Goal: Task Accomplishment & Management: Manage account settings

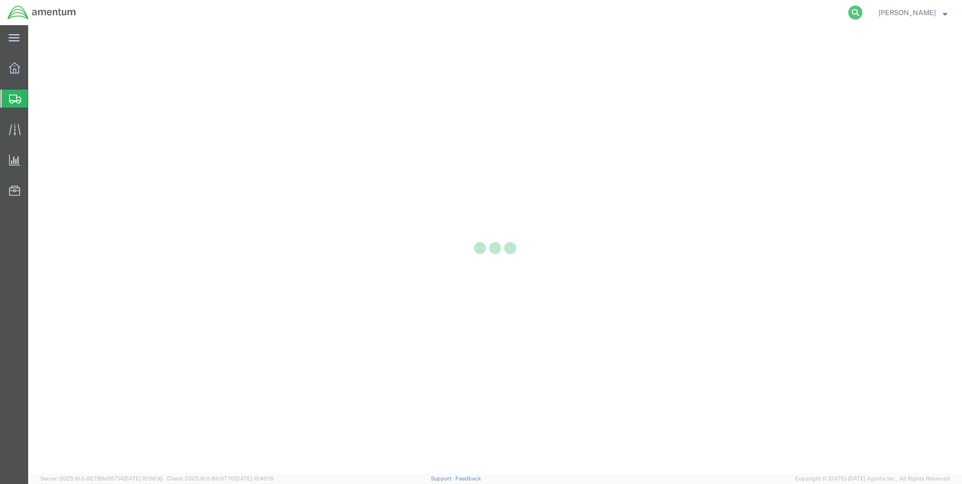
click at [848, 14] on icon at bounding box center [855, 13] width 14 height 14
click at [601, 16] on input "search" at bounding box center [695, 13] width 306 height 24
paste input "56439394"
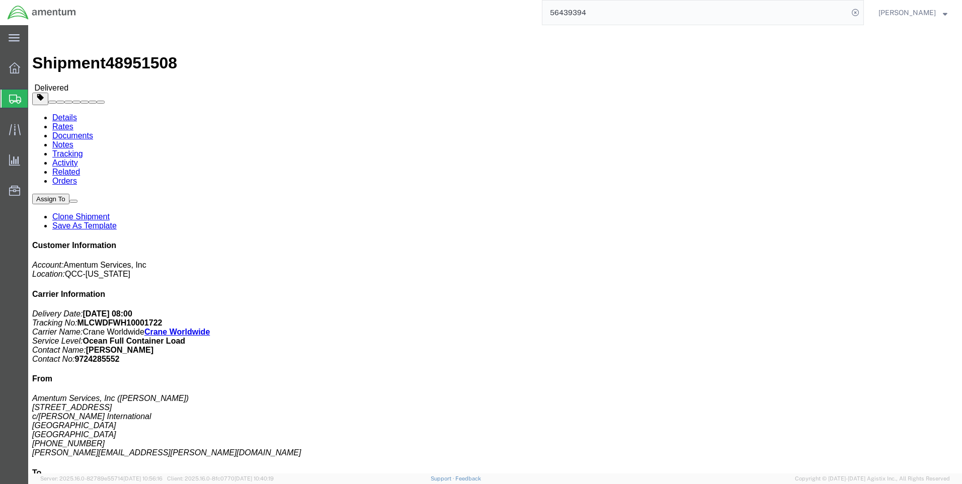
click at [612, 15] on input "56439394" at bounding box center [695, 13] width 306 height 24
type input "56439394"
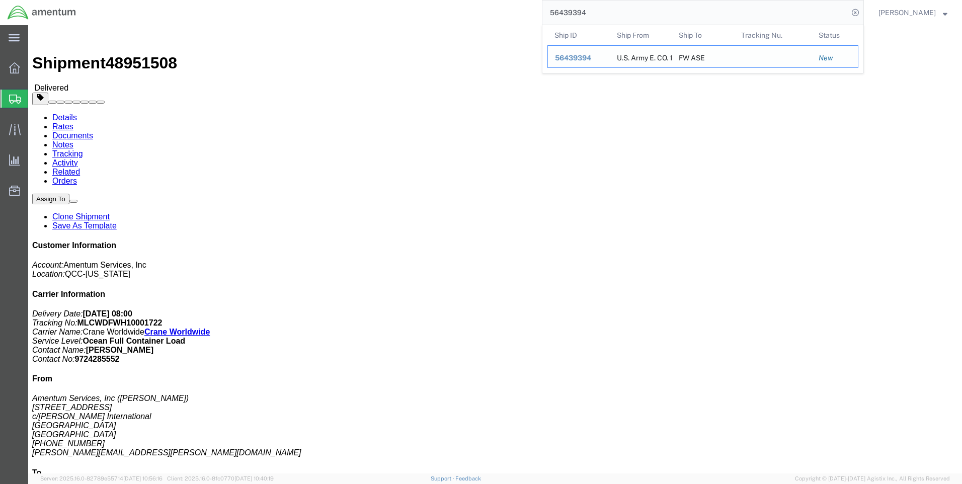
click at [584, 57] on span "56439394" at bounding box center [573, 58] width 36 height 8
click at [594, 13] on input "56439394" at bounding box center [695, 13] width 306 height 24
click at [644, 56] on div "U.S. Army E. CO. 1-214TH Aviation Regiment" at bounding box center [641, 57] width 48 height 22
drag, startPoint x: 558, startPoint y: 59, endPoint x: 541, endPoint y: 32, distance: 31.4
click at [558, 59] on span "56439394" at bounding box center [573, 58] width 36 height 8
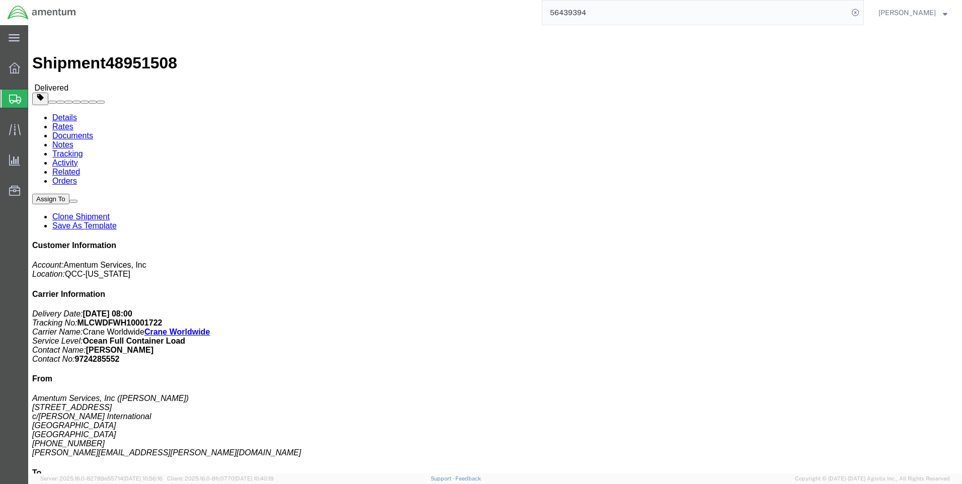
click at [36, 96] on span "Shipments" at bounding box center [32, 99] width 8 height 20
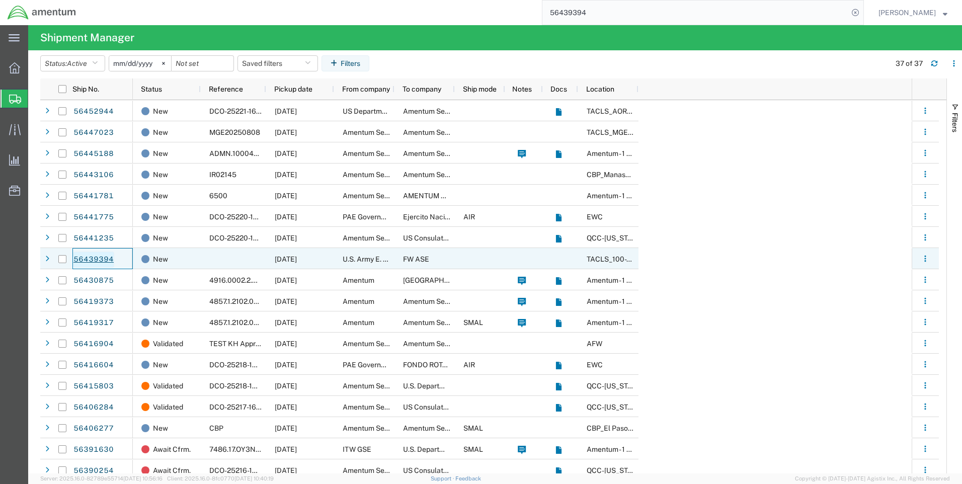
click at [91, 260] on link "56439394" at bounding box center [93, 259] width 41 height 16
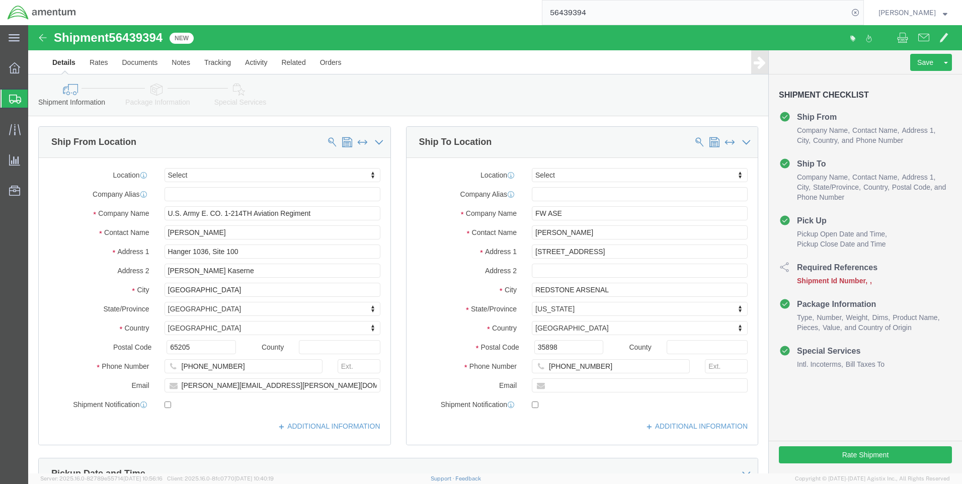
select select
click link "Package Information"
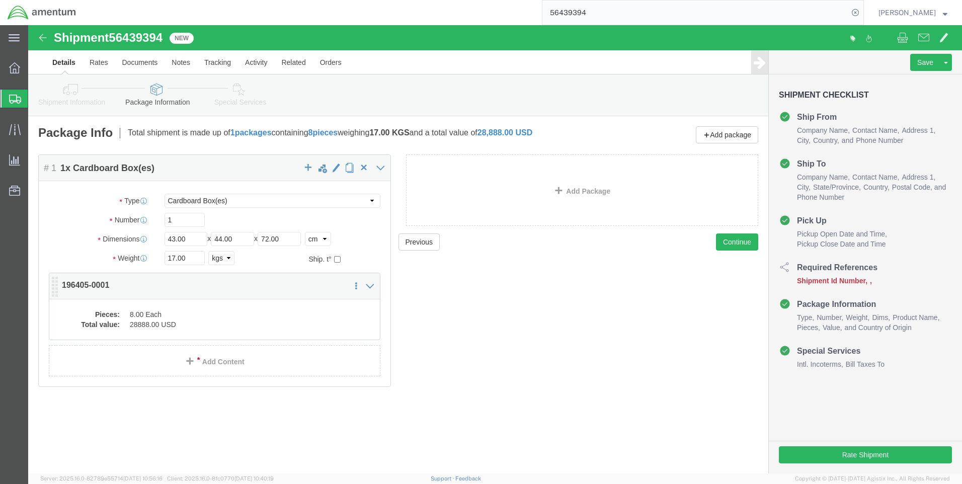
click div "Pieces: 8.00 Each Total value: 28888.00 USD"
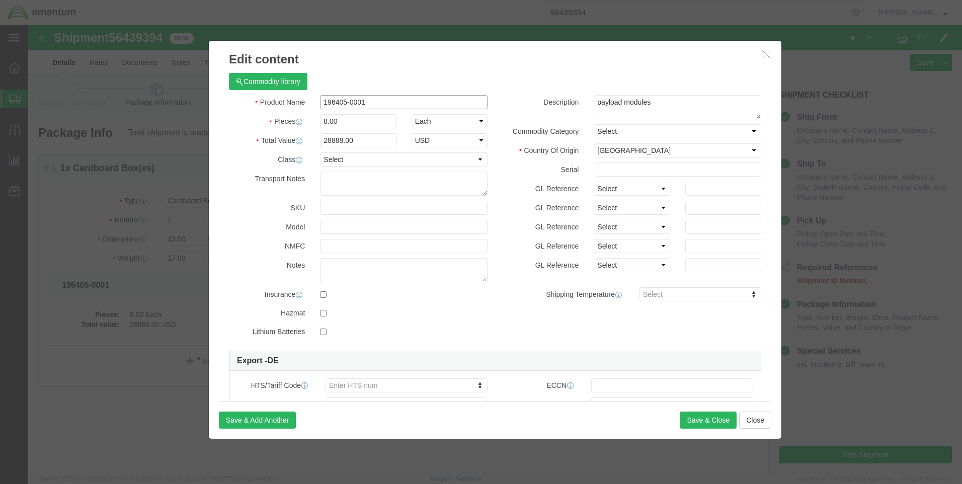
drag, startPoint x: 351, startPoint y: 72, endPoint x: 324, endPoint y: 73, distance: 26.7
click div "Product Name 196405-0001"
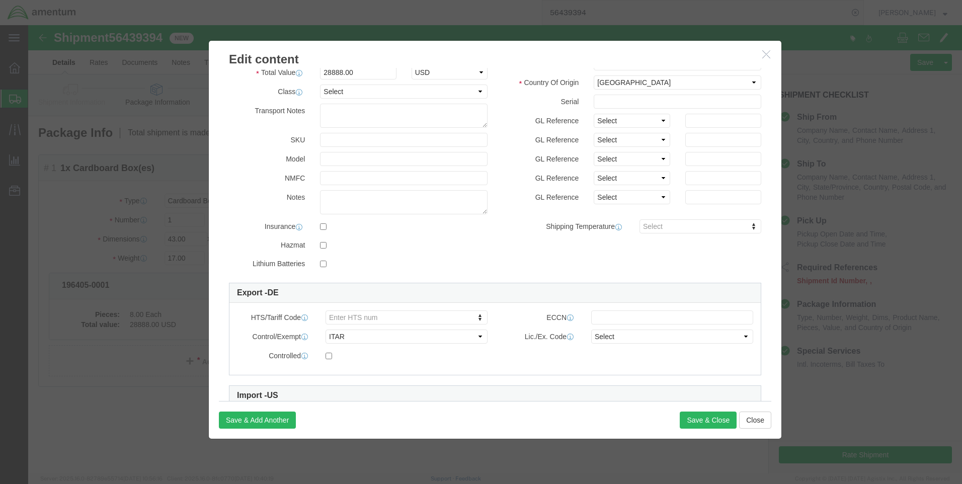
scroll to position [148, 0]
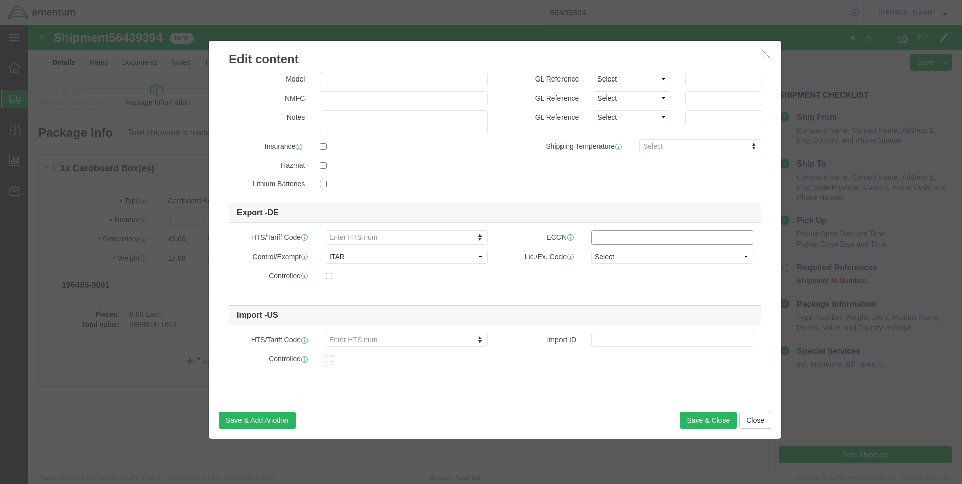
paste input "XI(a)(4)(iii)*"
type input "XI(a)(4)(iii)*"
click div "Controlled"
click select "Select 123.11B 123.12 123.13 123.16B1 123.16B2 123.16B3 123.16B4 123.16B5 123.1…"
click div "Controlled"
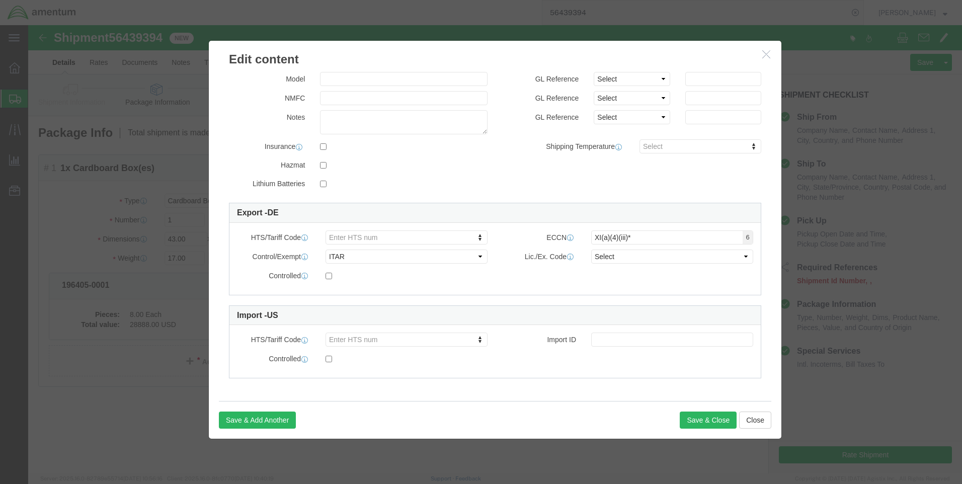
click icon "button"
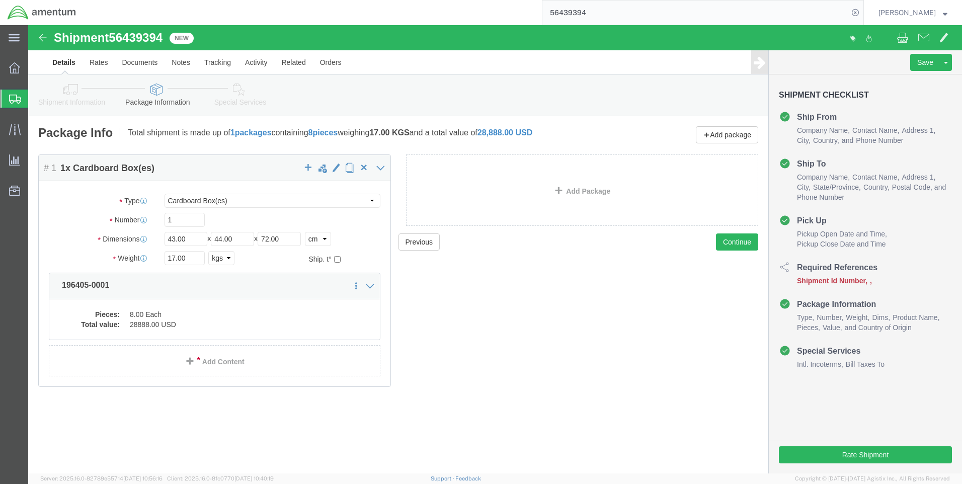
drag, startPoint x: 46, startPoint y: 70, endPoint x: 110, endPoint y: 74, distance: 63.5
click icon
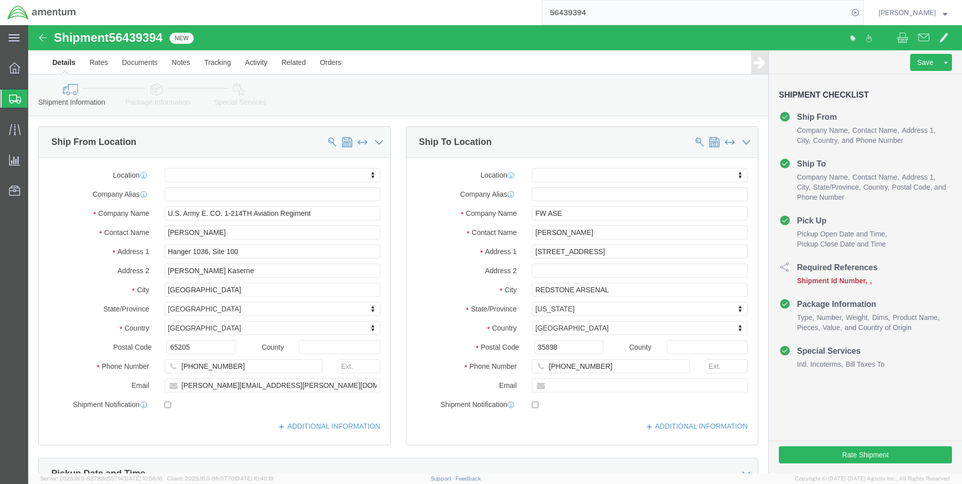
click link "Package Information"
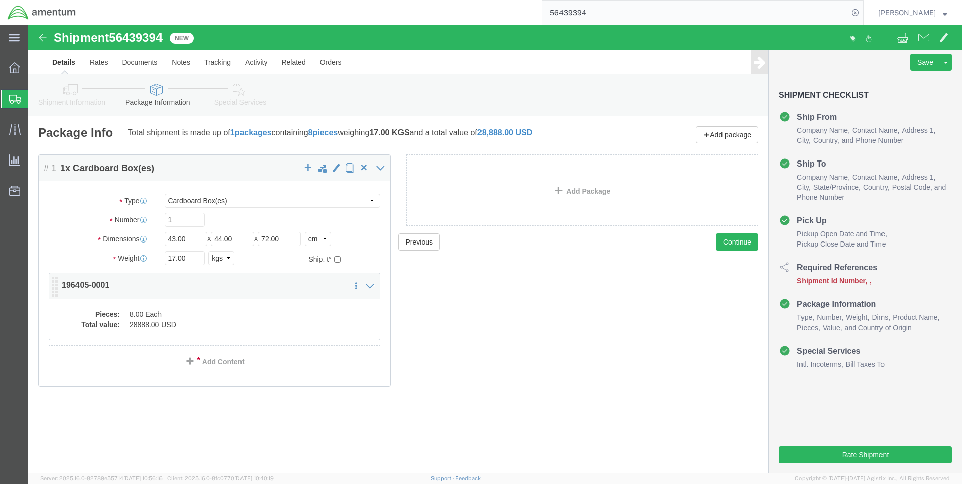
click dd "28888.00 USD"
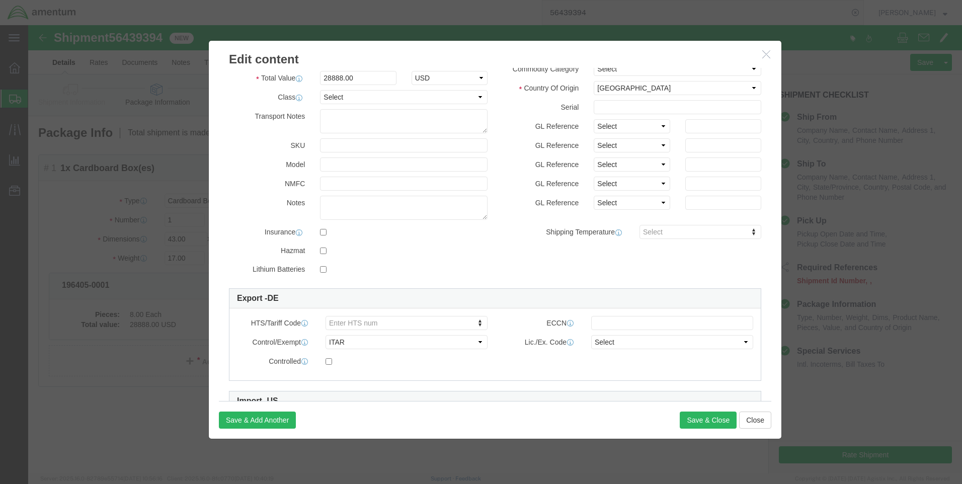
scroll to position [148, 0]
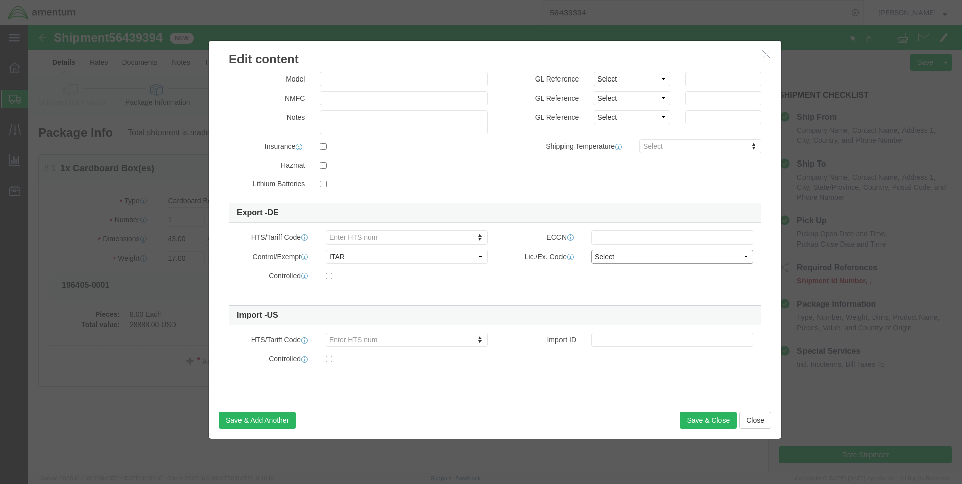
click select "Select 123.11B 123.12 123.13 123.16B1 123.16B2 123.16B3 123.16B4 123.16B5 123.1…"
click label "Lic./Ex. Code"
drag, startPoint x: 735, startPoint y: 31, endPoint x: 767, endPoint y: 48, distance: 36.0
click icon "button"
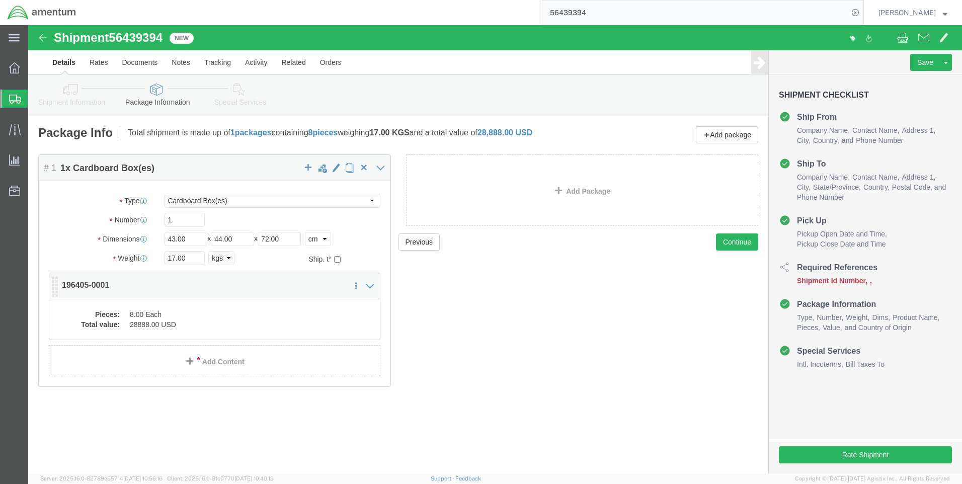
click dd "28888.00 USD"
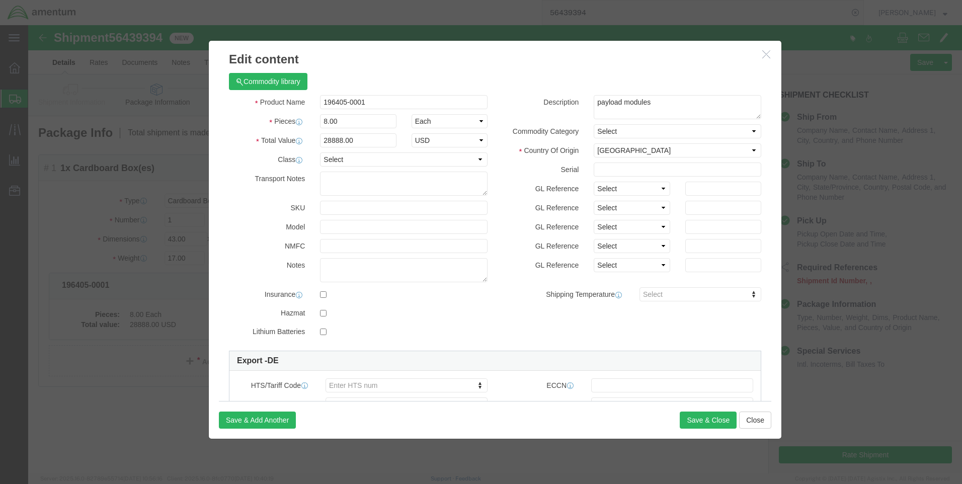
click h3 "Edit content"
click icon "button"
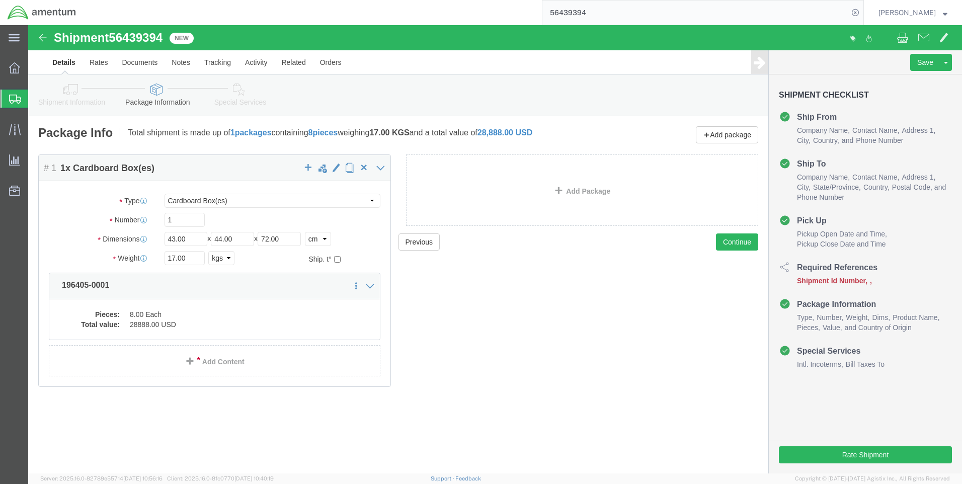
click link "Shipment Information"
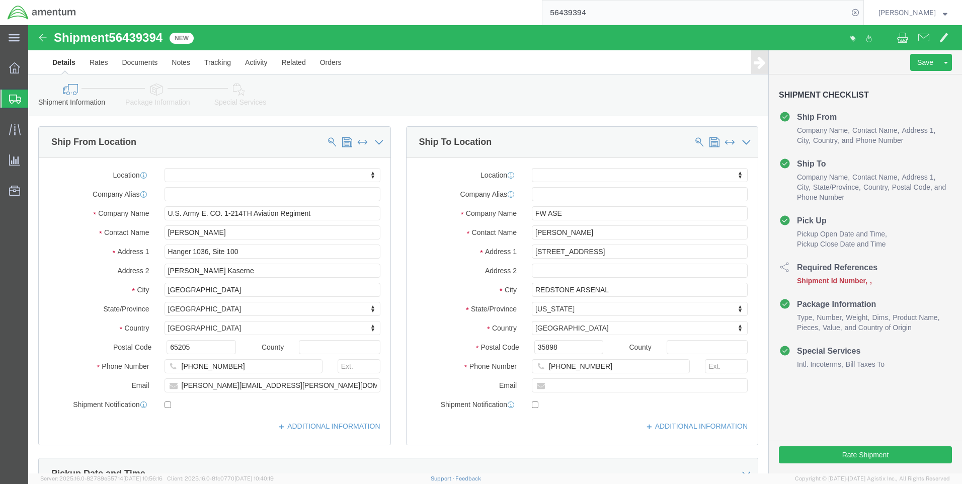
click link "Package Information"
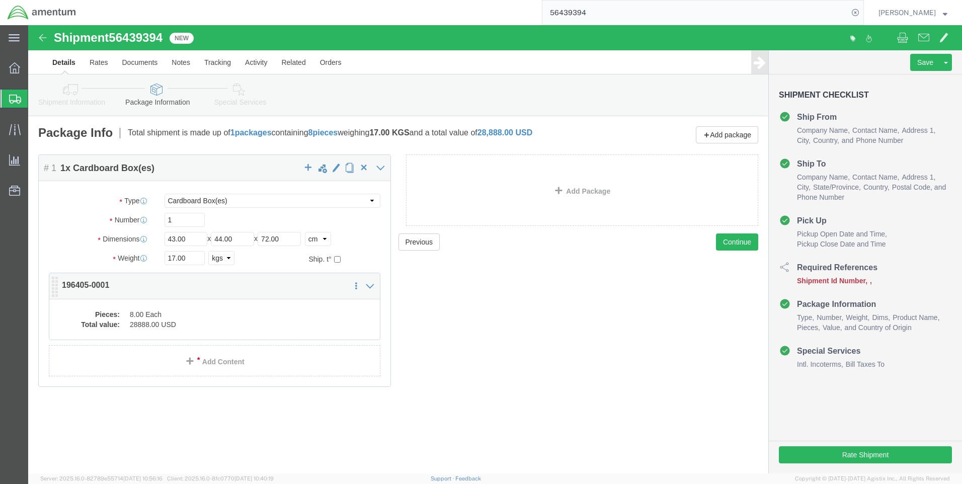
click dd "28888.00 USD"
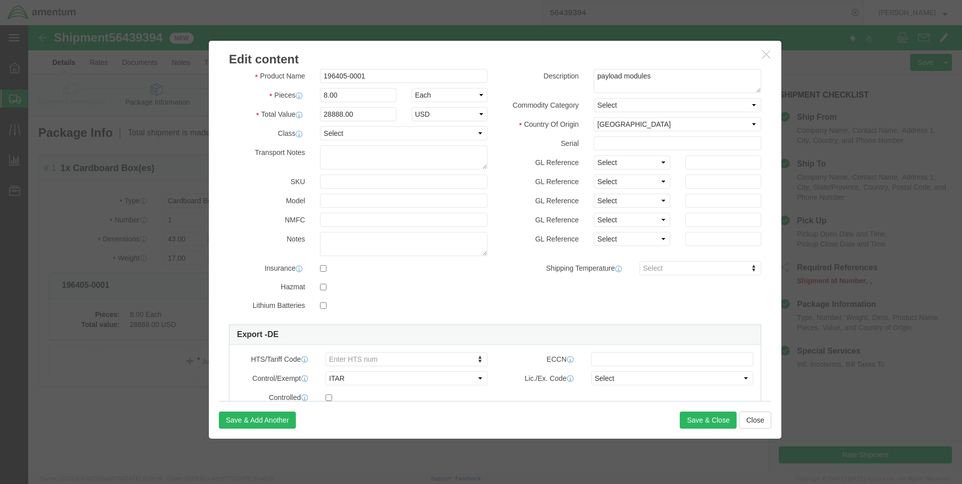
scroll to position [50, 0]
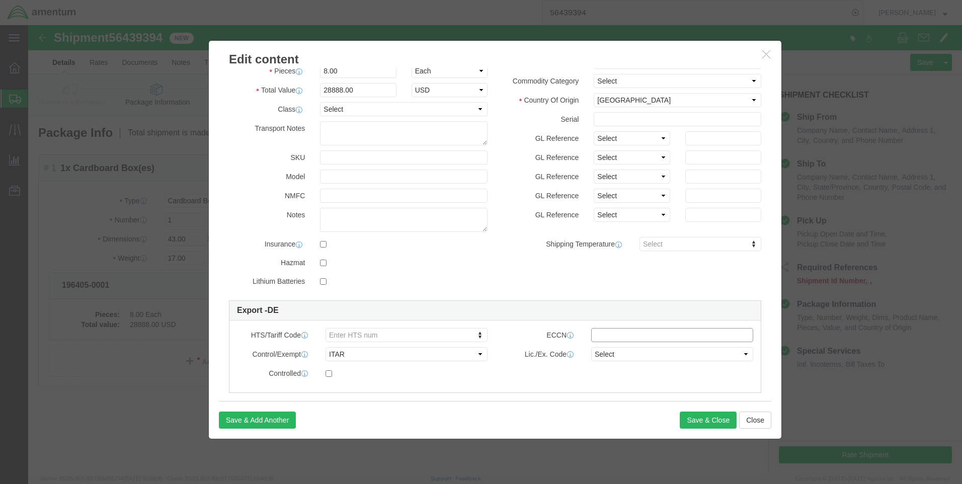
paste input "XI(a)(4)(iii)*"
type input "XI(a)(4)(iii)*"
click div "Controlled"
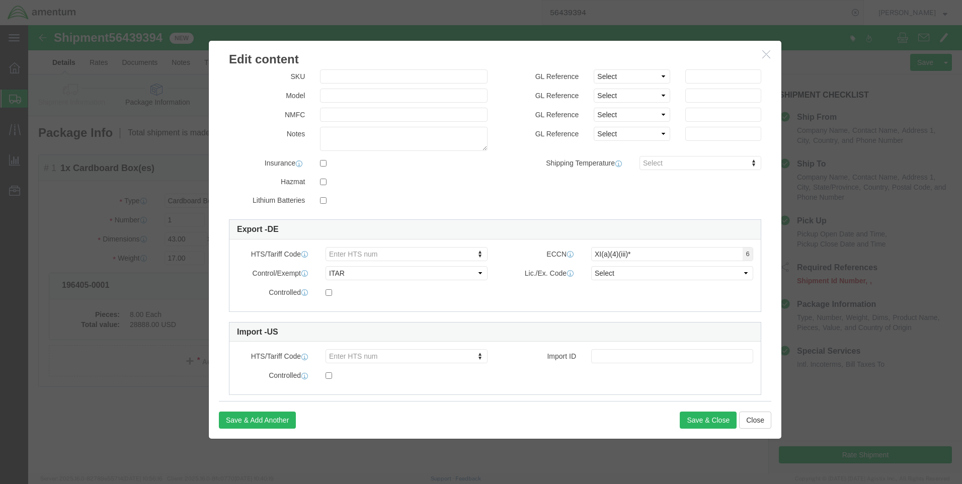
scroll to position [148, 0]
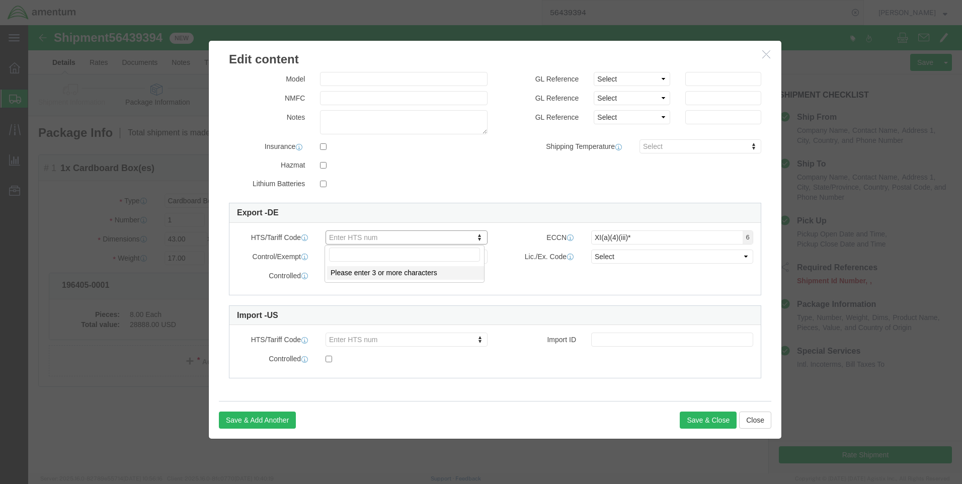
drag, startPoint x: 342, startPoint y: 214, endPoint x: 314, endPoint y: 226, distance: 30.6
click input "text"
type input "8542900000"
select select "NO"
type input "8542900000"
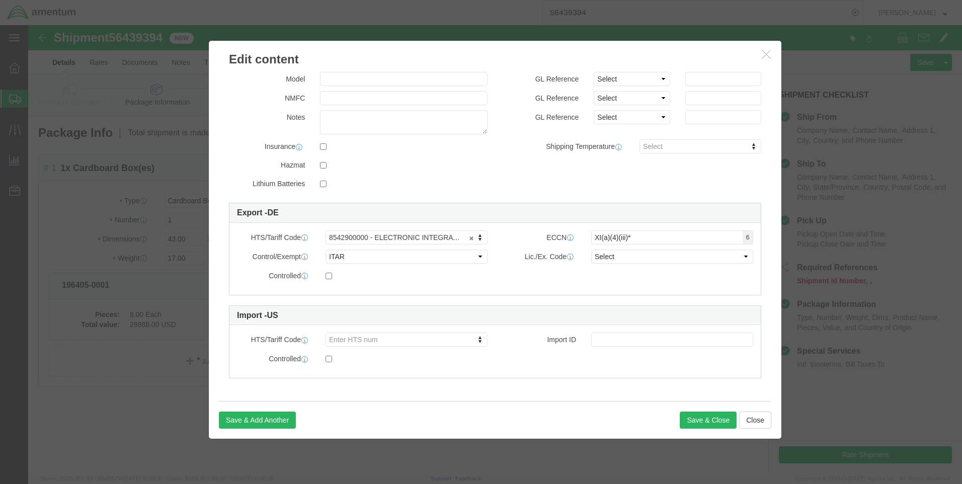
click div "Controlled"
click select "Select 123.11B 123.12 123.13 123.16B1 123.16B2 123.16B3 123.16B4 123.16B5 123.1…"
select select "123.4A1"
click select "Select 123.11B 123.12 123.13 123.16B1 123.16B2 123.16B3 123.16B4 123.16B5 123.1…"
click label
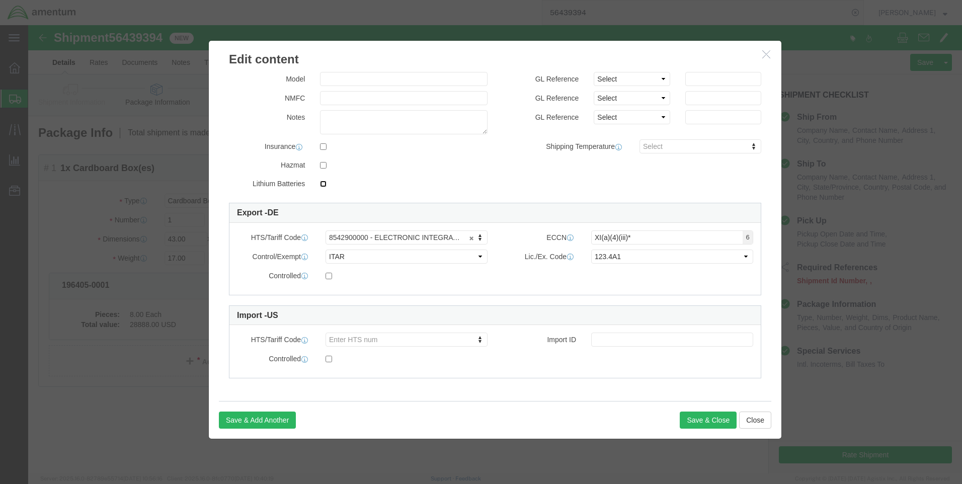
click input "checkbox"
checkbox input "true"
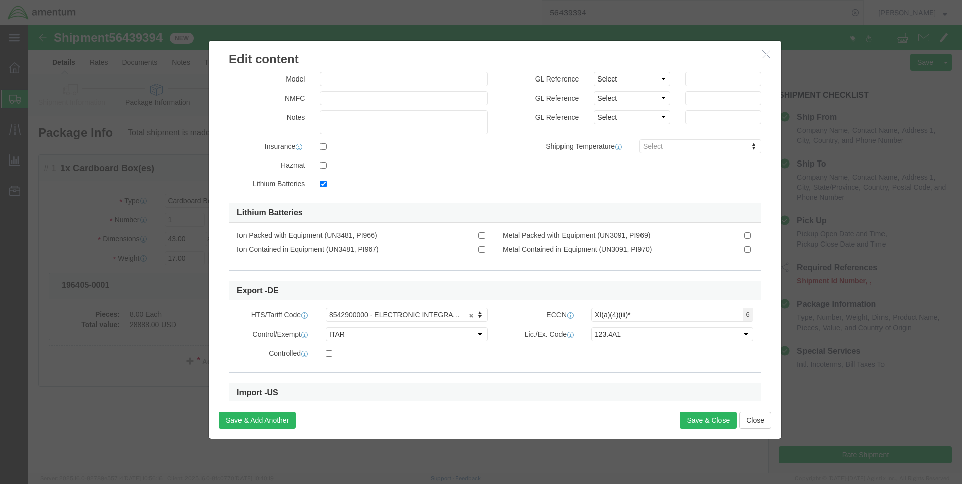
click icon "button"
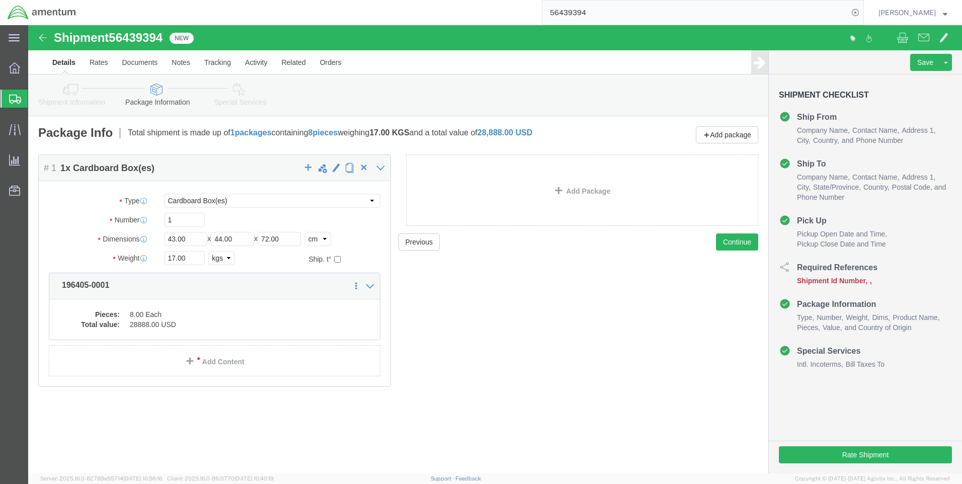
click link "Shipment Information"
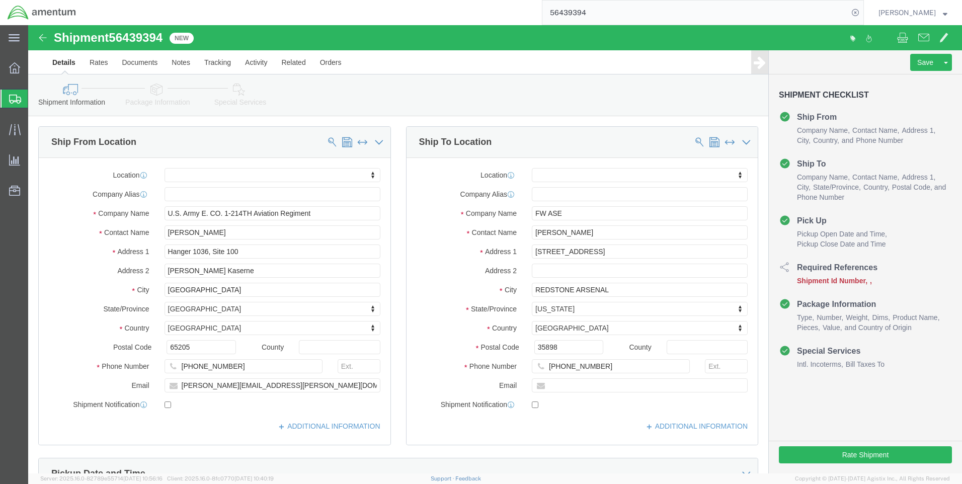
click link "Package Information"
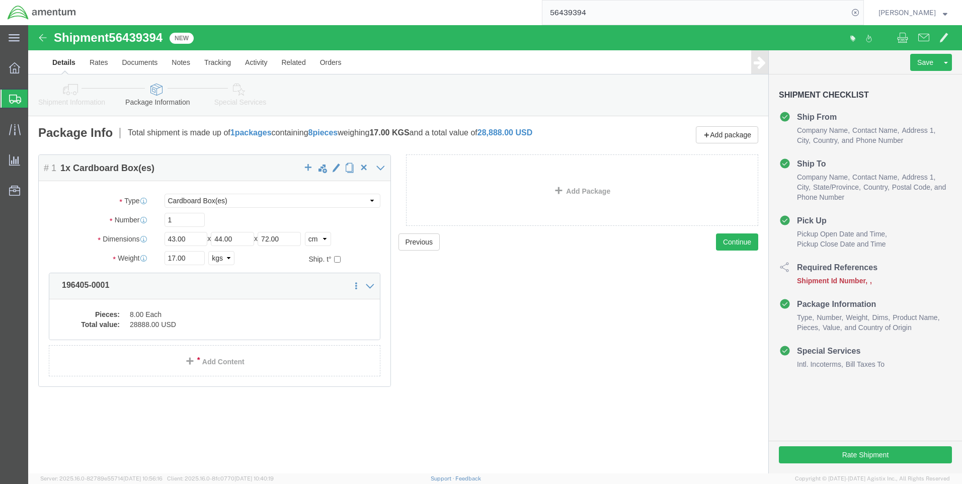
click link "Shipment Information"
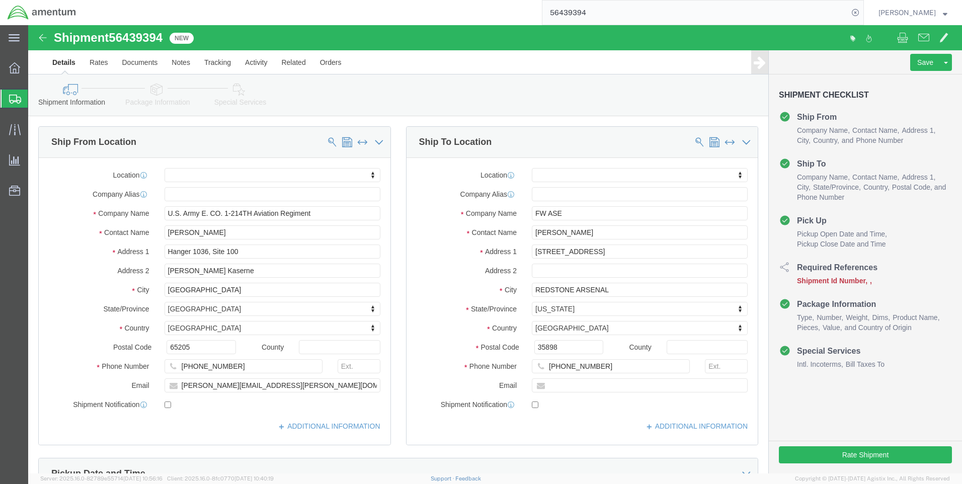
click ul "Details Rates Documents Notes Tracking Activity Related Orders"
click link "Package Information"
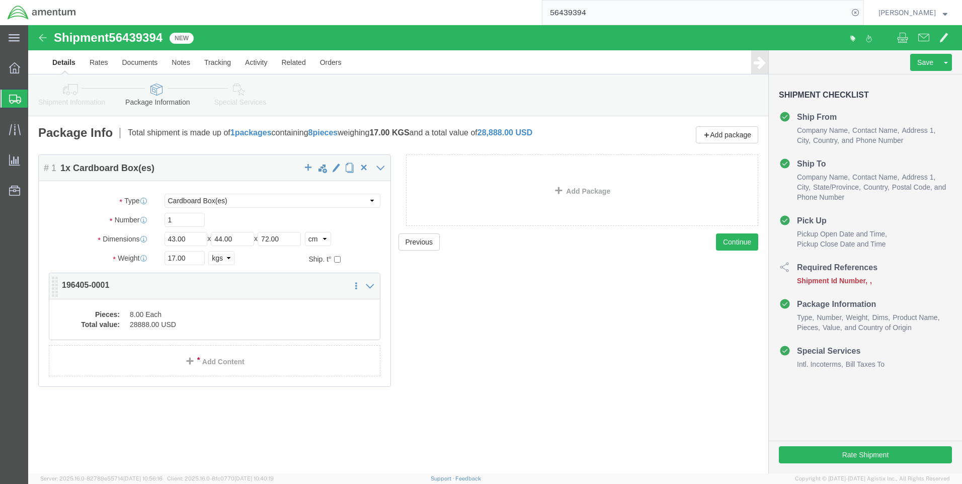
click dd "28888.00 USD"
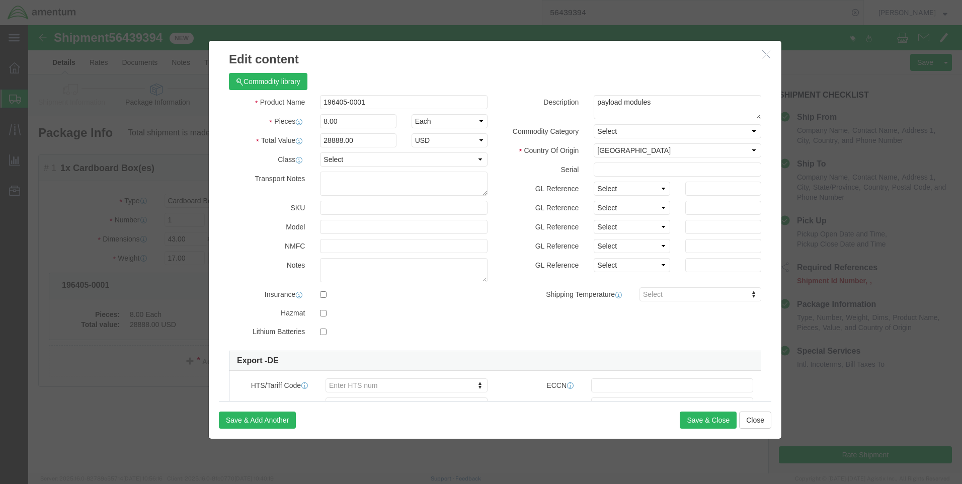
click icon "button"
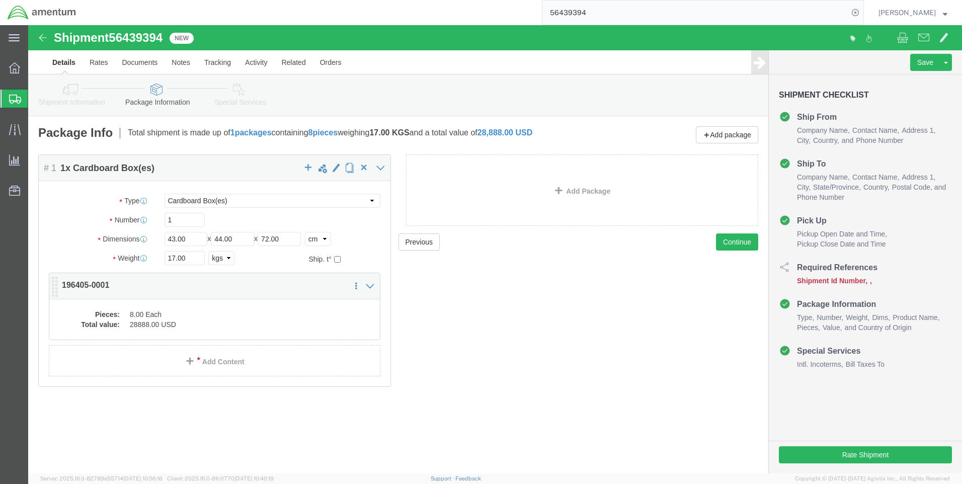
click dd "8.00 Each"
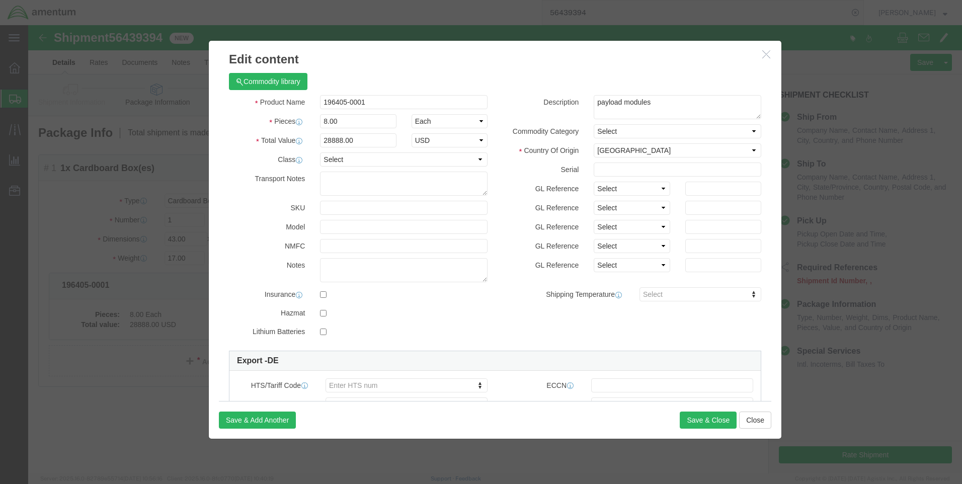
scroll to position [101, 0]
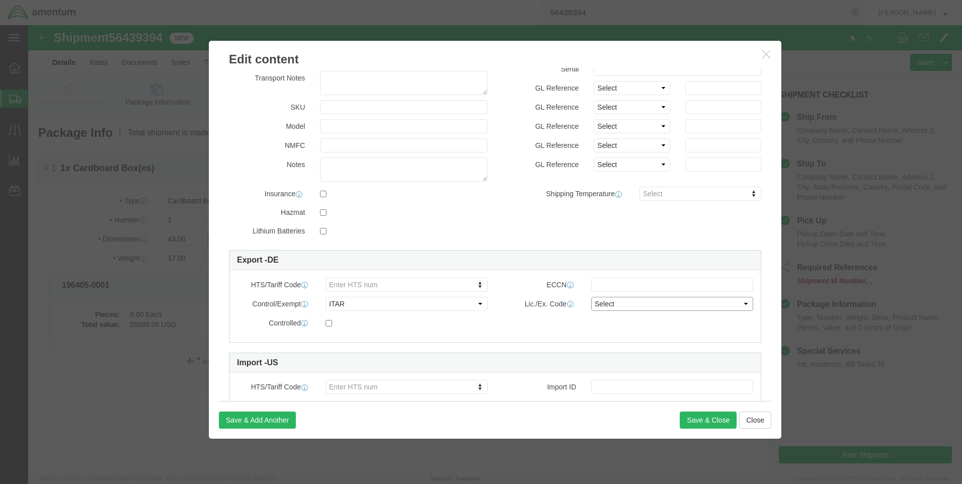
click select "Select 123.11B 123.12 123.13 123.16B1 123.16B2 123.16B3 123.16B4 123.16B5 123.1…"
select select "126.4B"
click select "Select 123.11B 123.12 123.13 123.16B1 123.16B2 123.16B3 123.16B4 123.16B5 123.1…"
click label "ECCN"
click input "text"
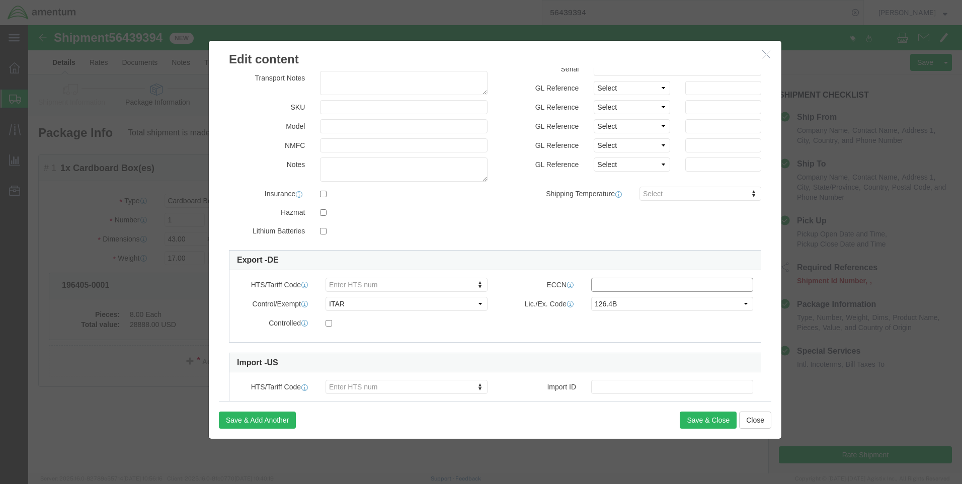
drag, startPoint x: 576, startPoint y: 263, endPoint x: 567, endPoint y: 260, distance: 9.4
paste input "XI(a)(4)(iii)*"
type input "XI(a)(4)(iii)*"
click input "text"
paste input "8542900000"
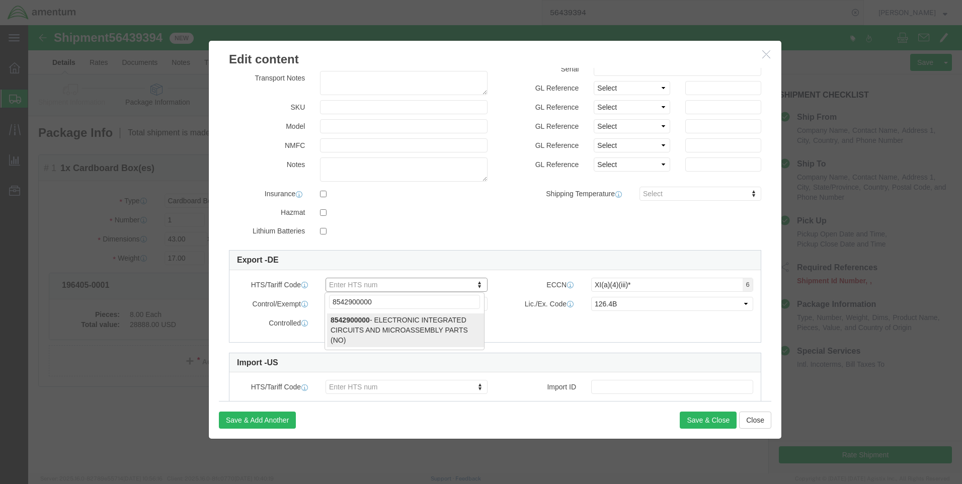
type input "8542900000"
select select "NO"
type input "8542900000"
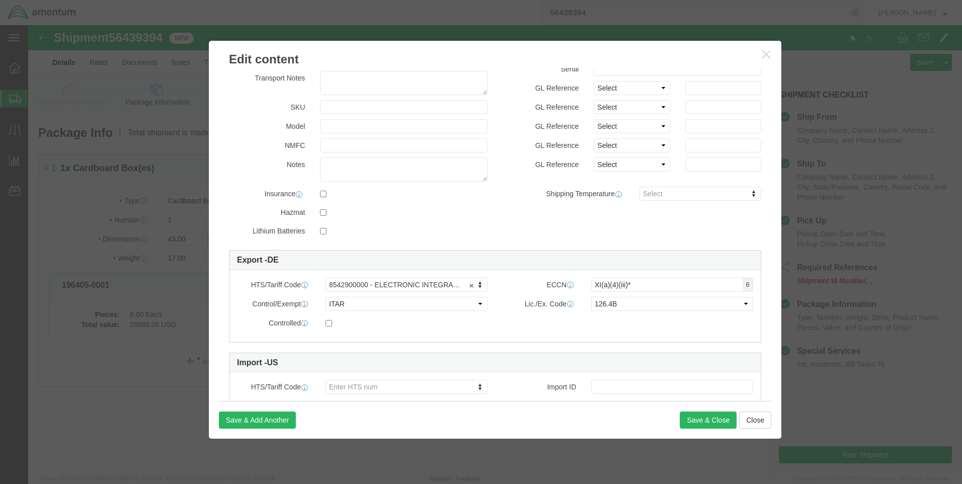
click div "Export - DE HTS/Tariff Code 8542900000 - ELECTRONIC INTEGRATED CIRCUITS AND MIC…"
click button "Save & Close"
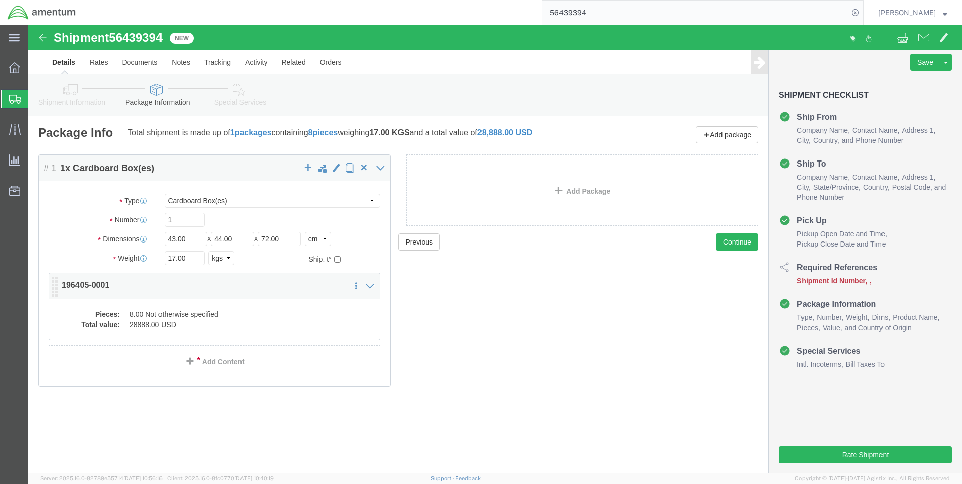
click dd "8.00 Not otherwise specified"
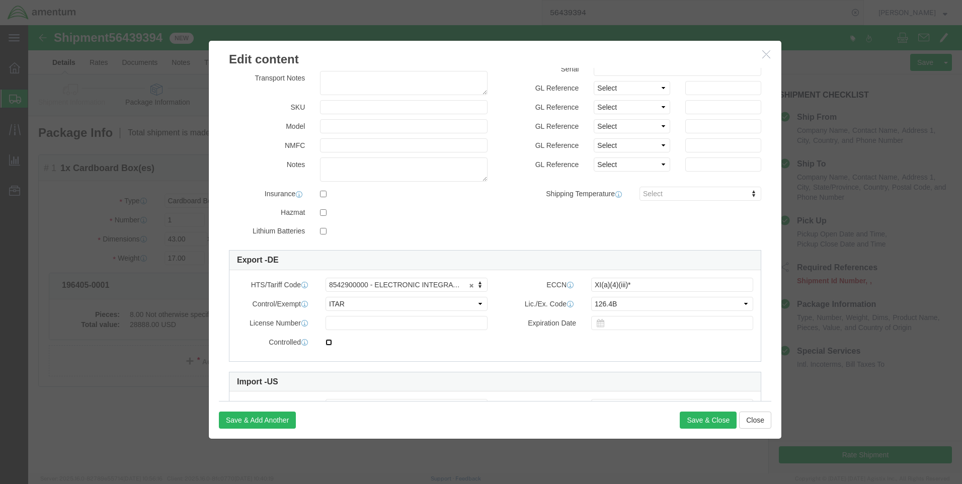
click input "checkbox"
checkbox input "true"
click button "Save & Close"
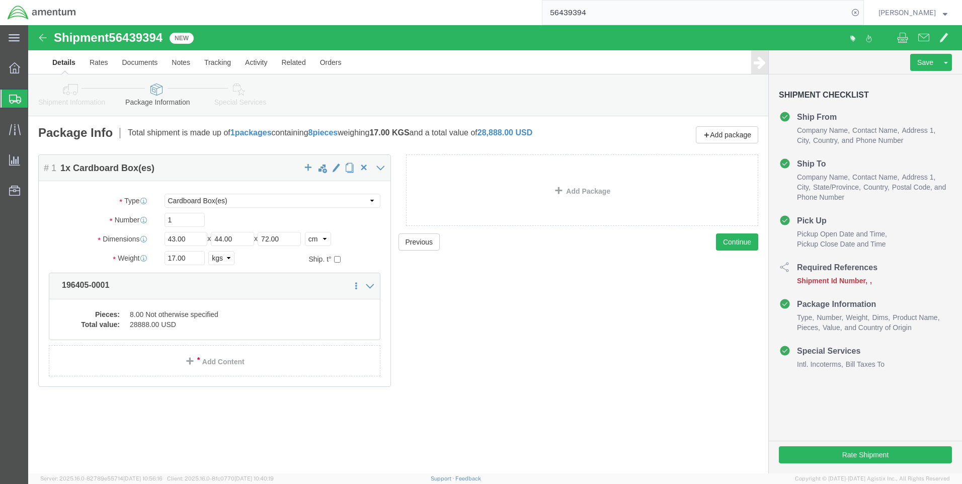
click div "Please fix the following errors Ship From Location Location My Profile Location…"
